Goal: Find specific page/section

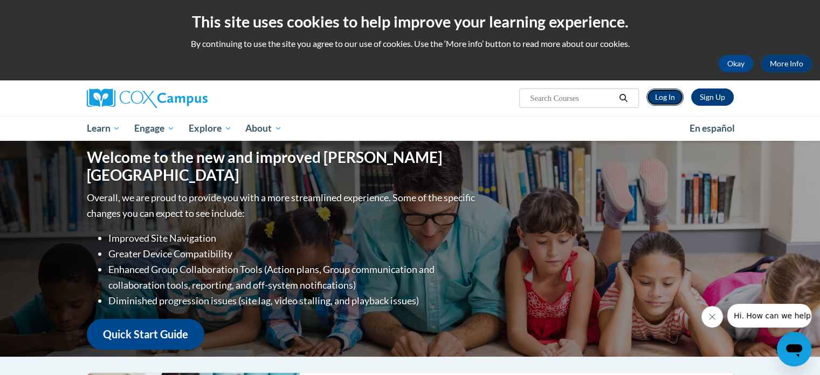
click at [667, 97] on link "Log In" at bounding box center [664, 96] width 37 height 17
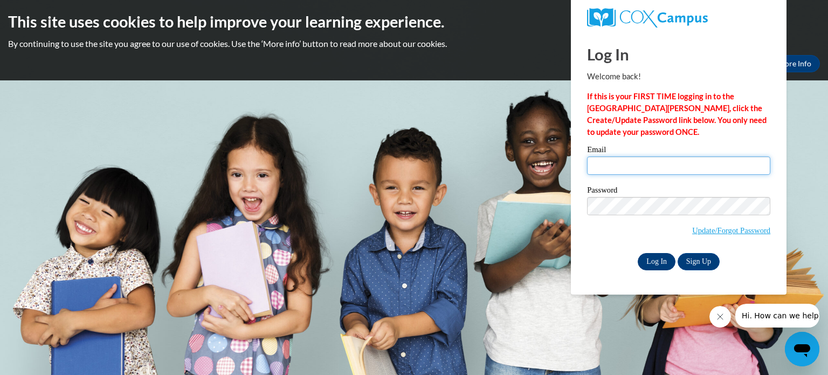
type input "sarneson@smec.k12.mn.us"
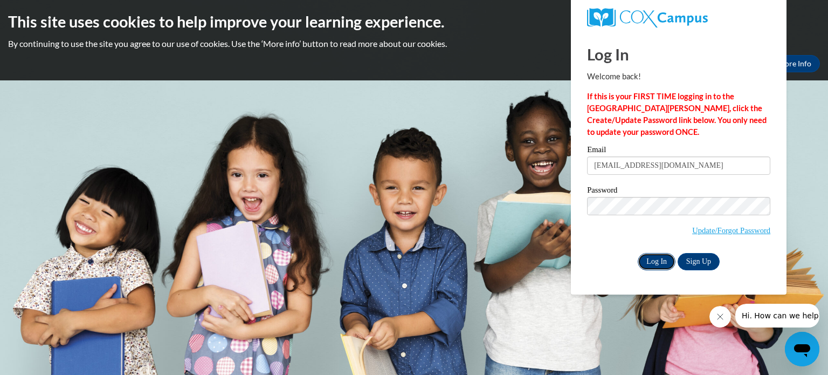
click at [656, 260] on input "Log In" at bounding box center [656, 261] width 38 height 17
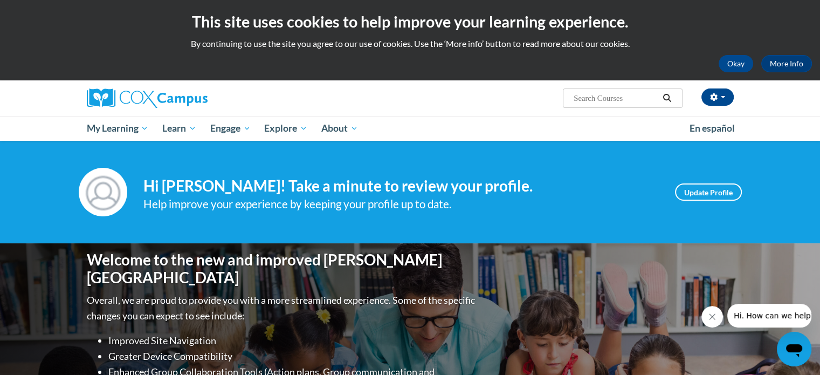
click at [667, 96] on icon "Search" at bounding box center [667, 98] width 10 height 8
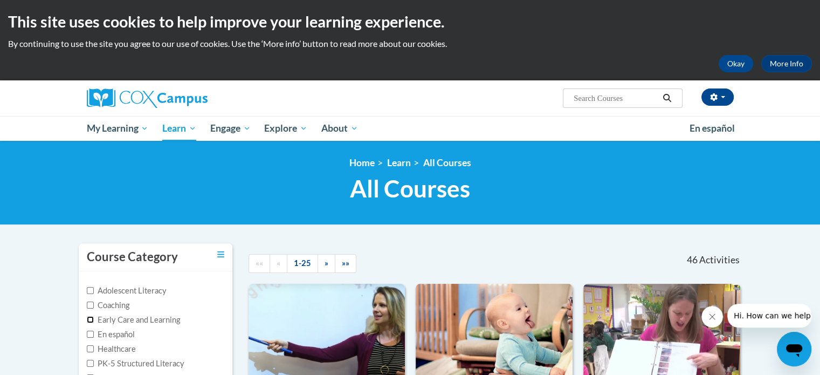
click at [90, 321] on input "Early Care and Learning" at bounding box center [90, 319] width 7 height 7
checkbox input "true"
